Goal: Task Accomplishment & Management: Manage account settings

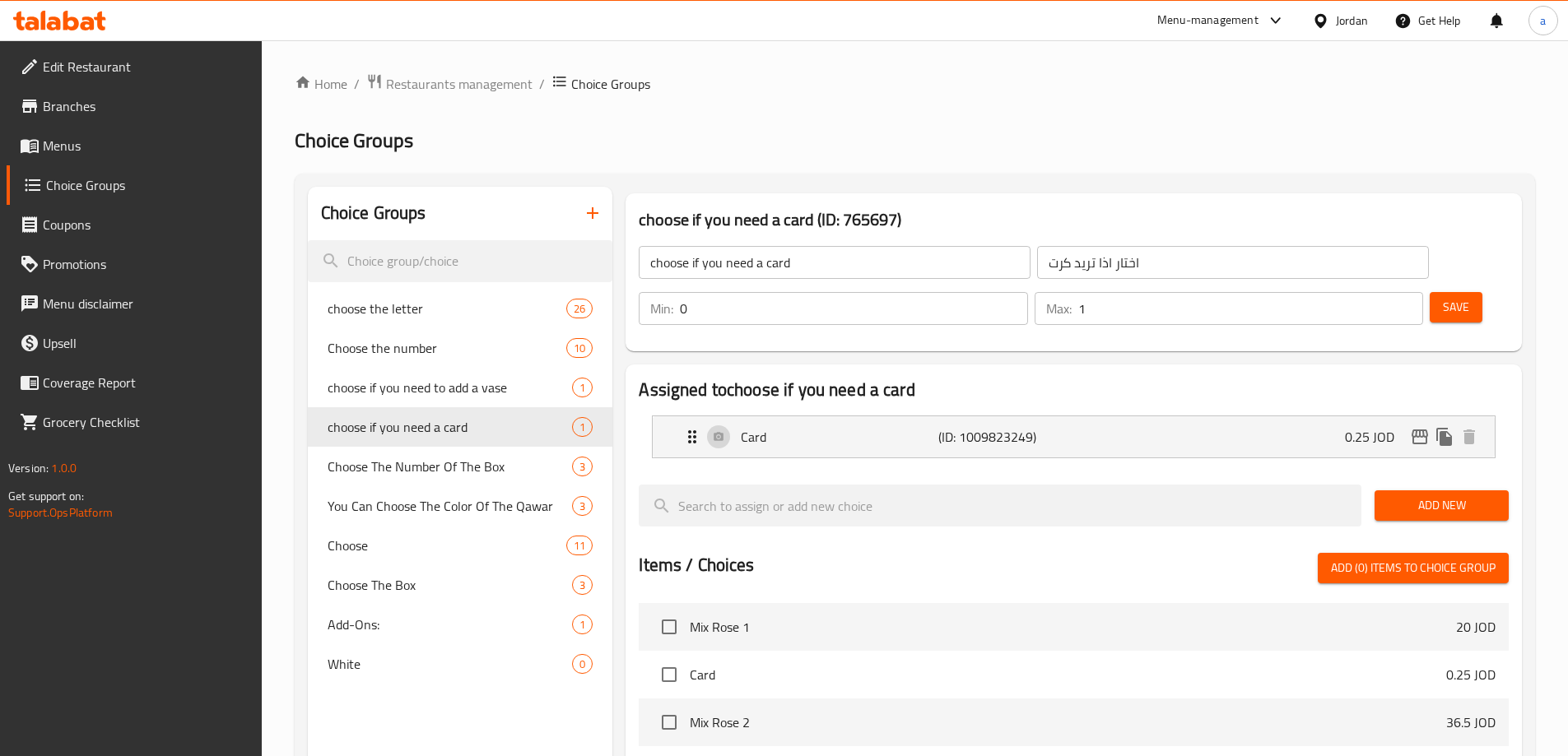
click at [1322, 17] on icon at bounding box center [1320, 20] width 11 height 14
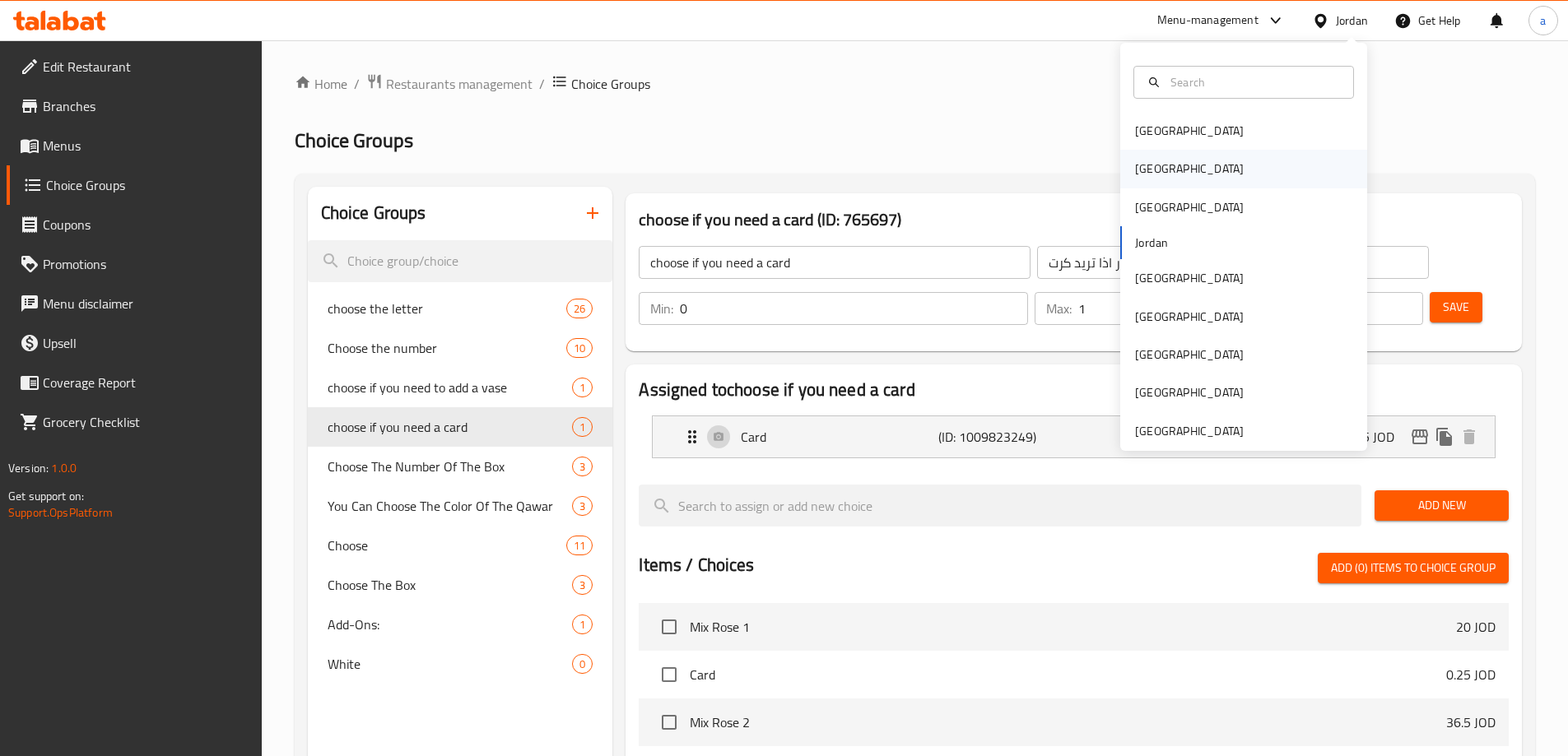
click at [1180, 170] on div "[GEOGRAPHIC_DATA]" at bounding box center [1244, 169] width 247 height 37
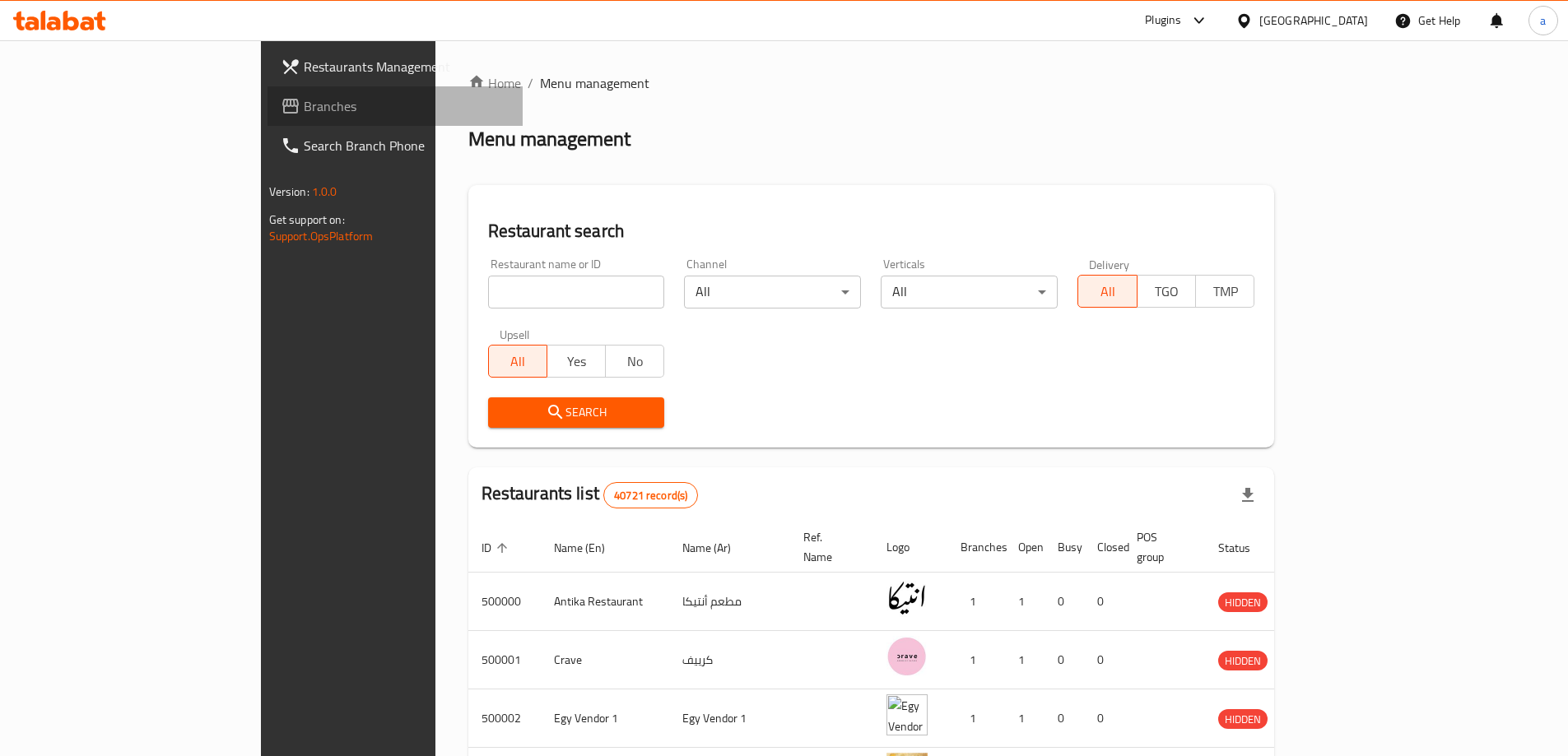
click at [303, 114] on span "Branches" at bounding box center [407, 106] width 206 height 20
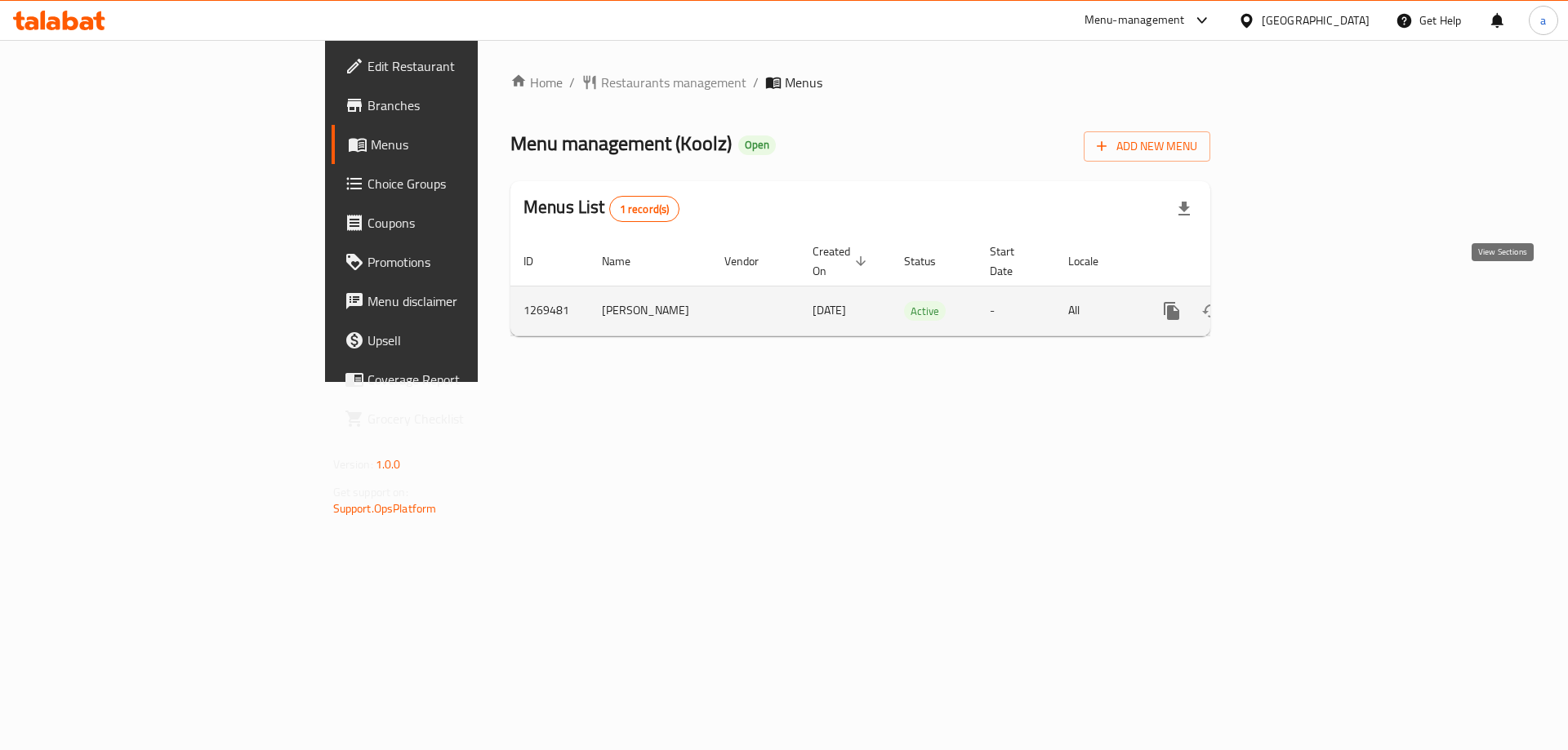
click at [1309, 292] on link "enhanced table" at bounding box center [1289, 311] width 39 height 39
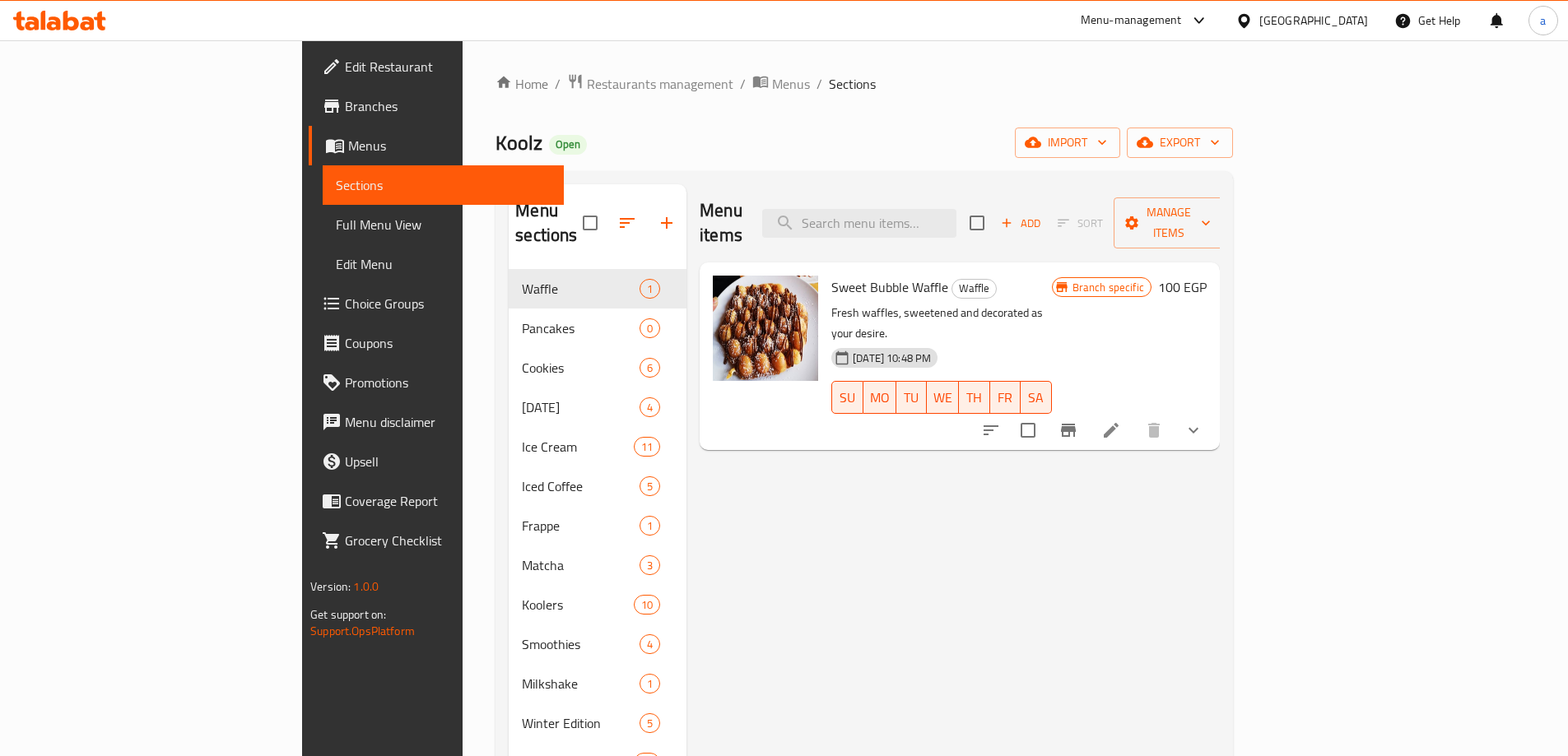
click at [345, 302] on span "Choice Groups" at bounding box center [448, 304] width 206 height 20
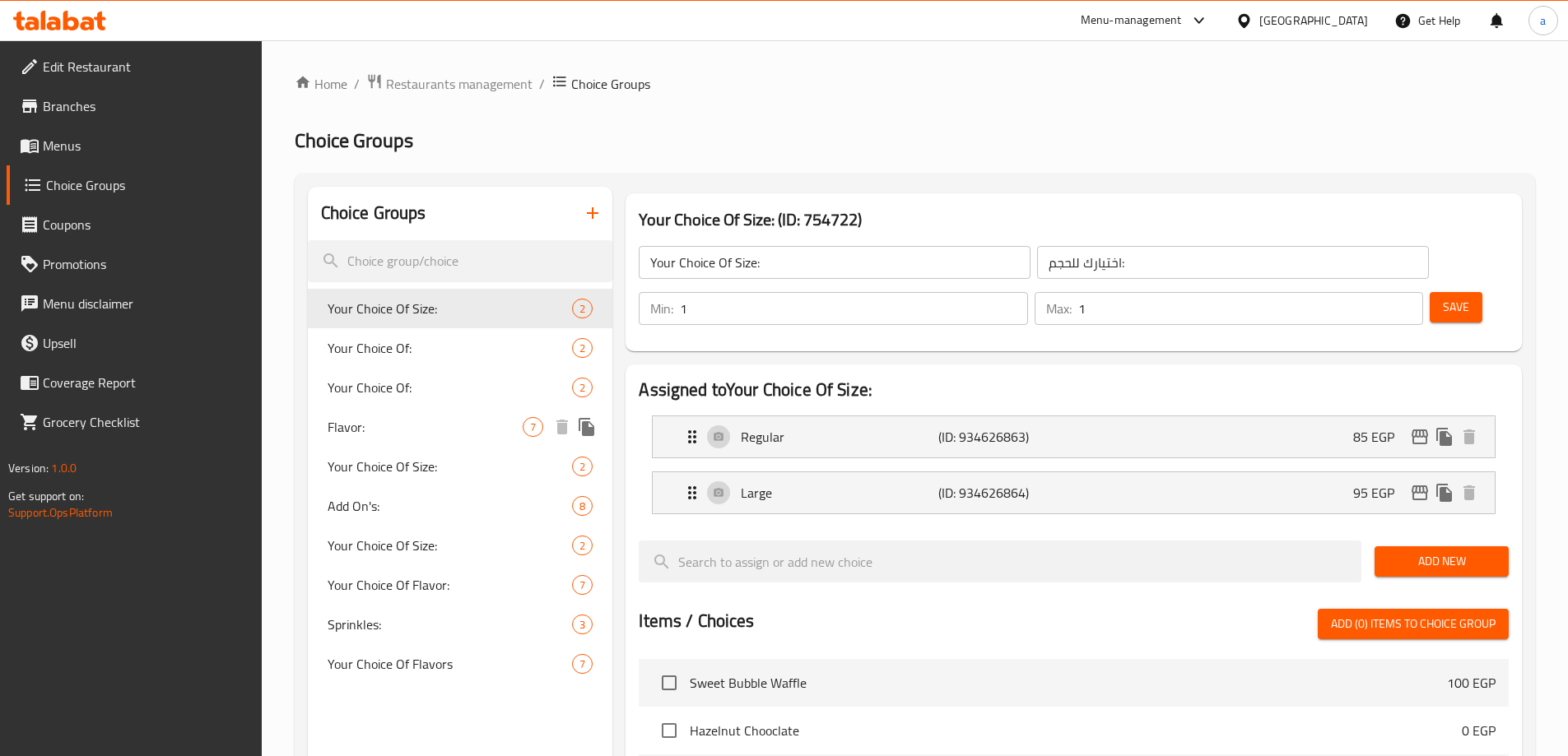
click at [366, 422] on span "Flavor:" at bounding box center [425, 426] width 196 height 20
type input "Flavor:"
type input "النكهة:"
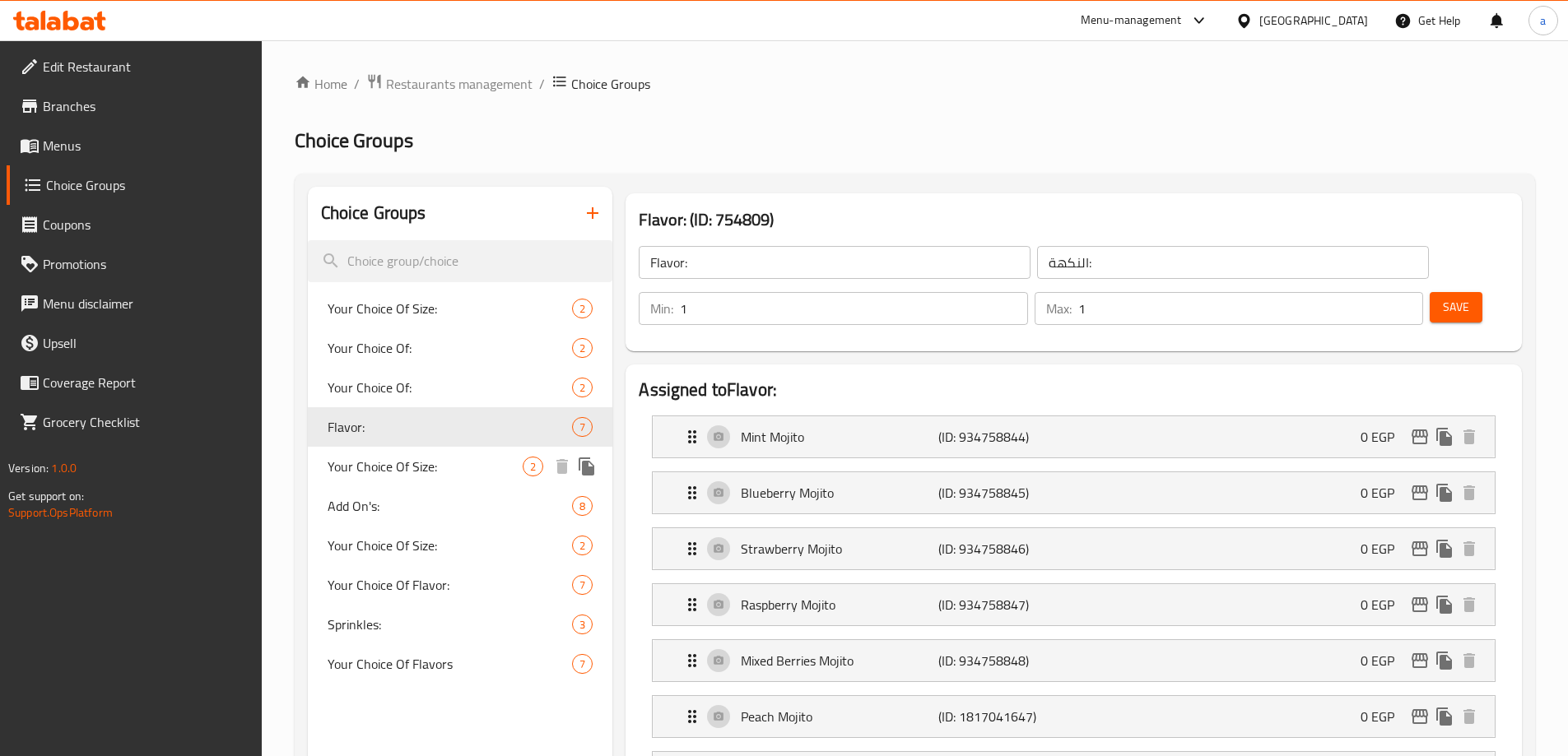
click at [414, 458] on span "Your Choice Of Size:" at bounding box center [425, 467] width 196 height 20
type input "Your Choice Of Size:"
type input "إختيارك من الحجم:"
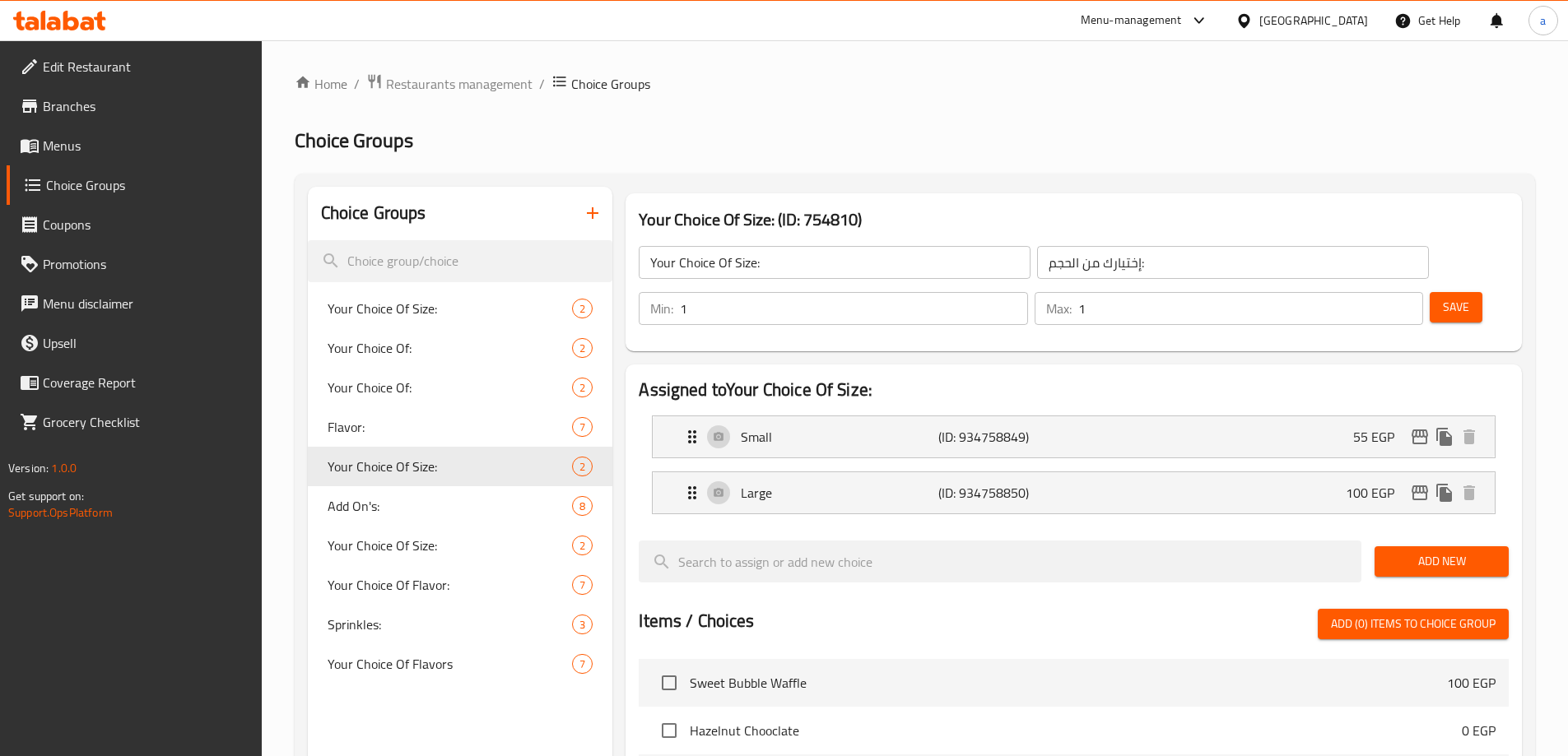
click at [1051, 88] on ol "Home / Restaurants management / Choice Groups" at bounding box center [915, 83] width 1240 height 22
click at [383, 499] on span "Add On's:" at bounding box center [425, 506] width 196 height 20
type input "Add On's:"
type input "الإضافات:"
type input "0"
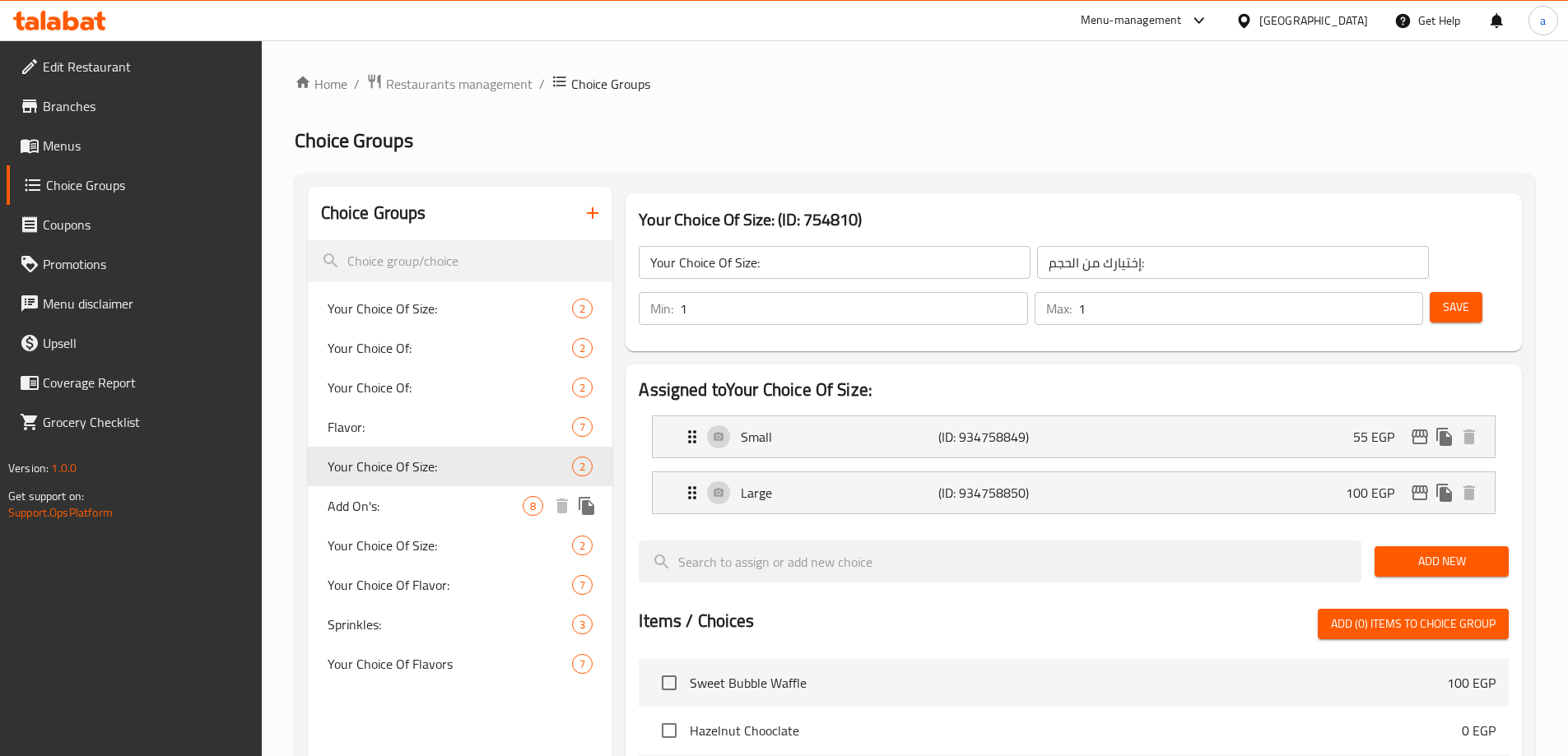
type input "4"
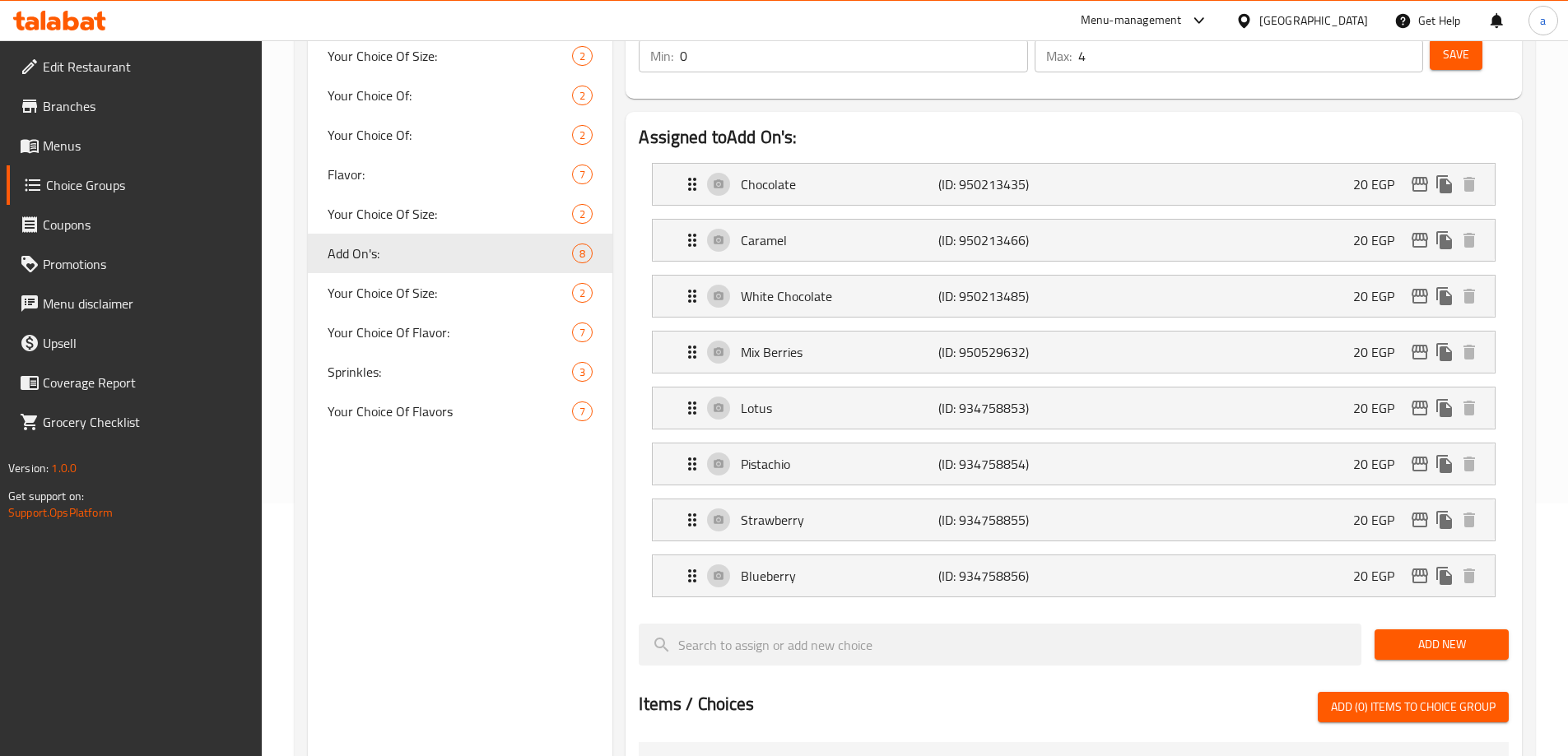
scroll to position [245, 0]
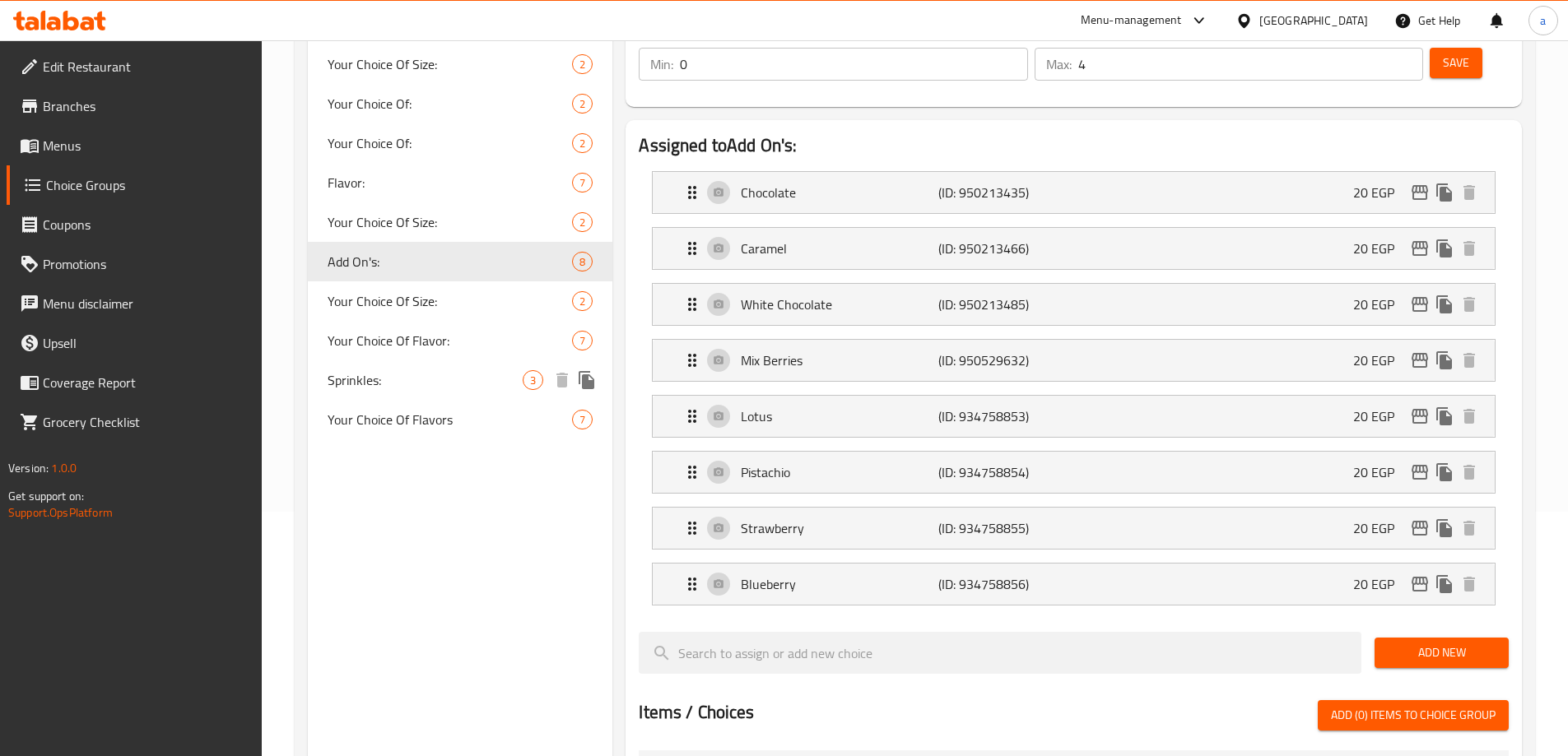
click at [418, 372] on span "Sprinkles:" at bounding box center [425, 379] width 196 height 20
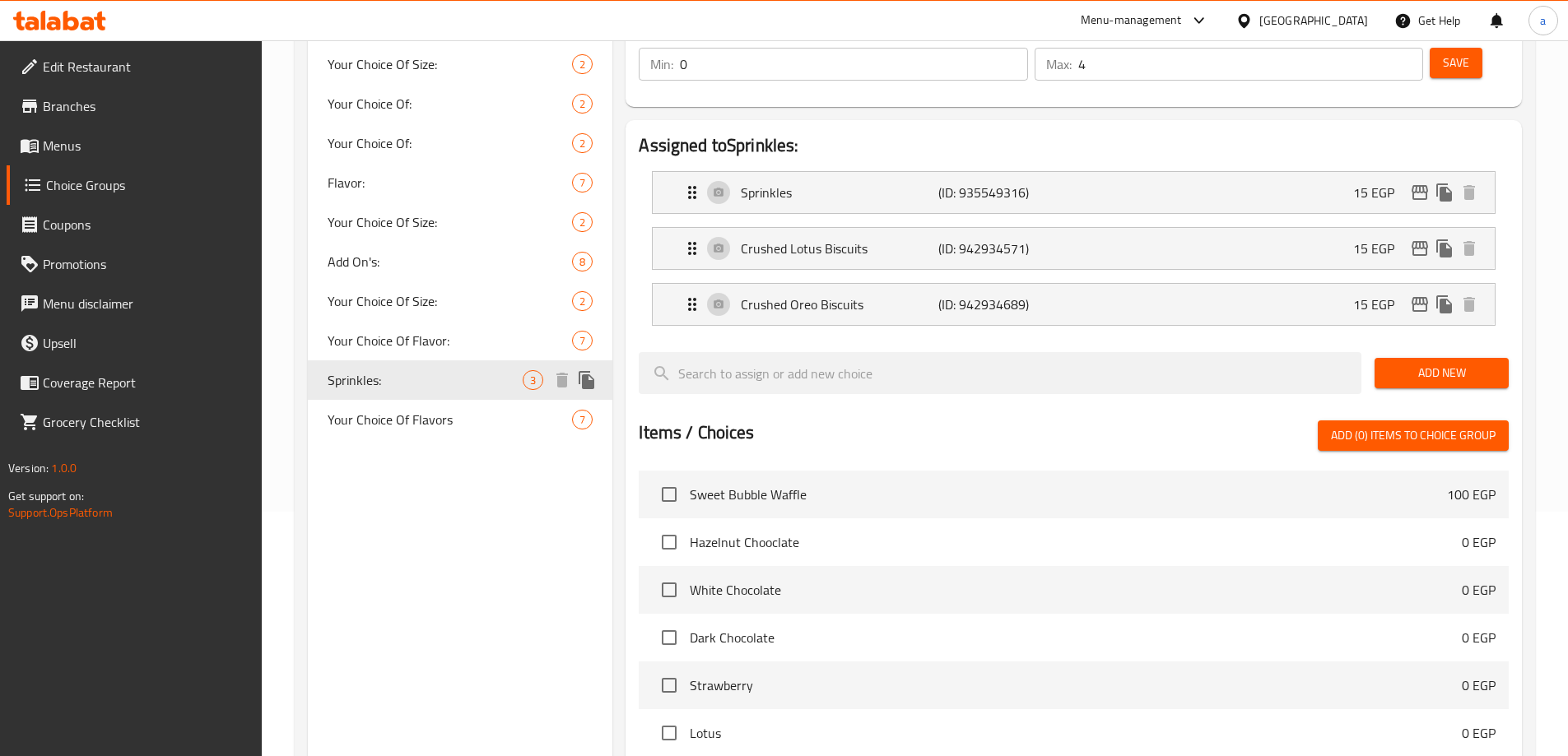
type input "Sprinkles:"
type input "سبرنكلز:"
type input "1"
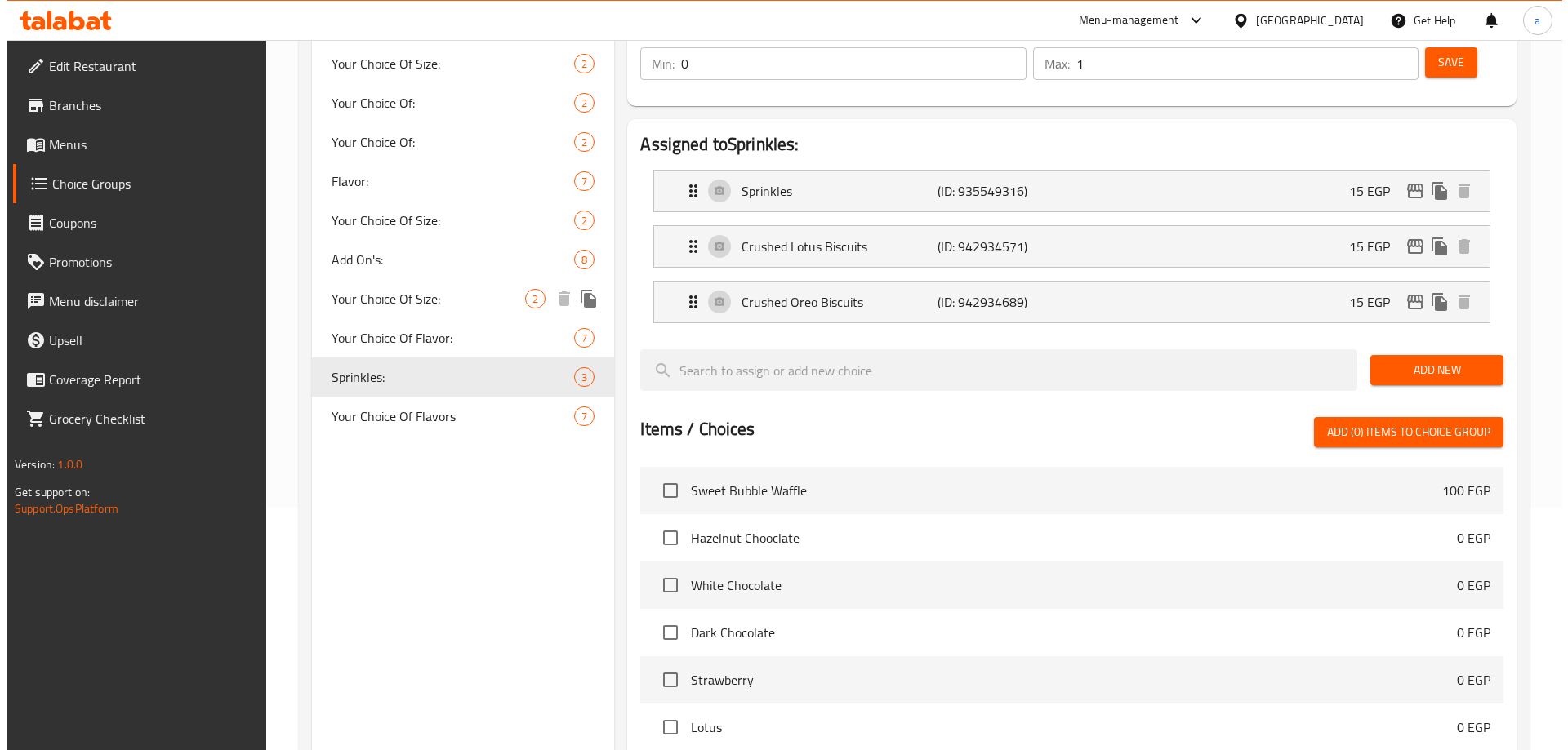
scroll to position [0, 0]
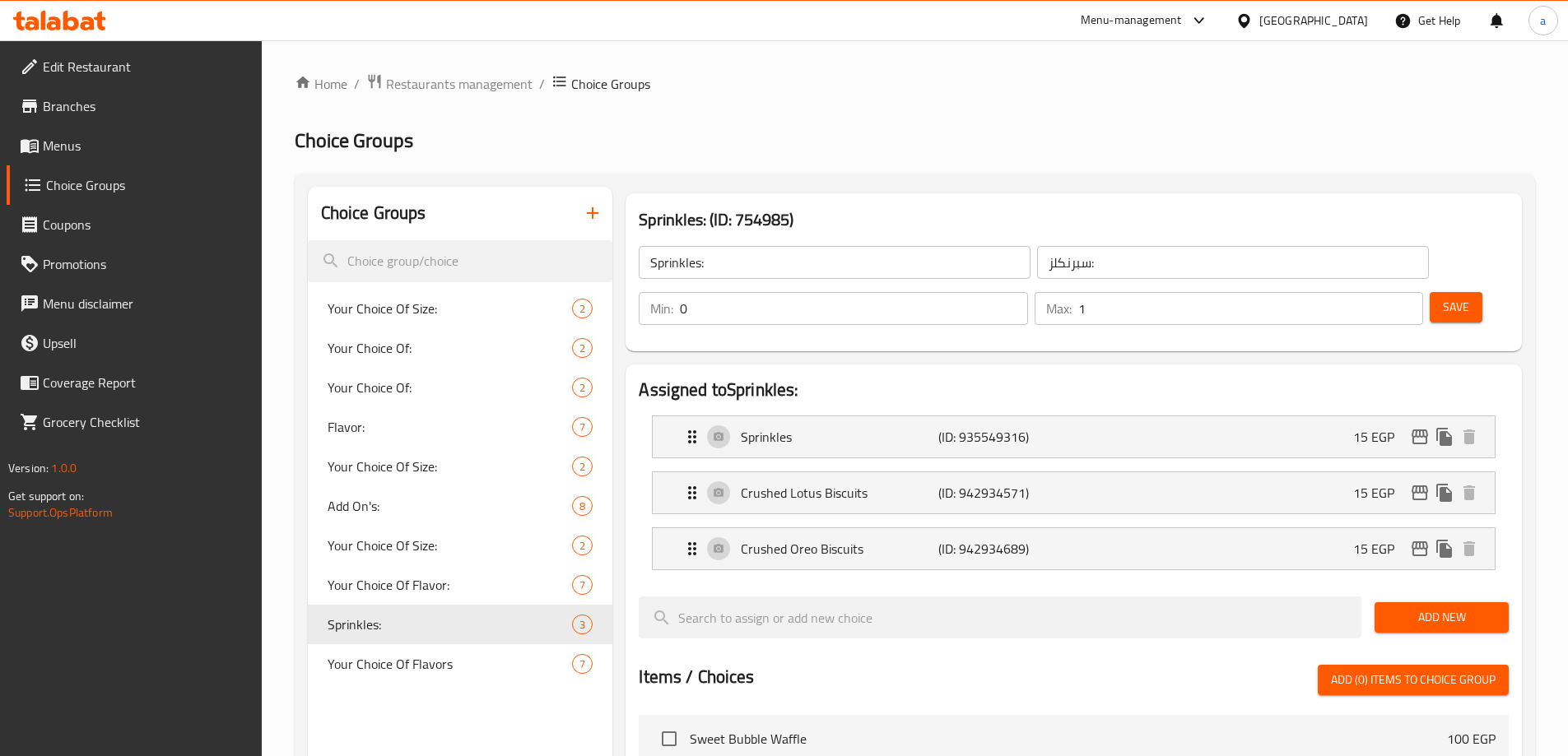
click at [1105, 90] on ol "Home / Restaurants management / Choice Groups" at bounding box center [915, 83] width 1240 height 22
